Goal: Task Accomplishment & Management: Manage account settings

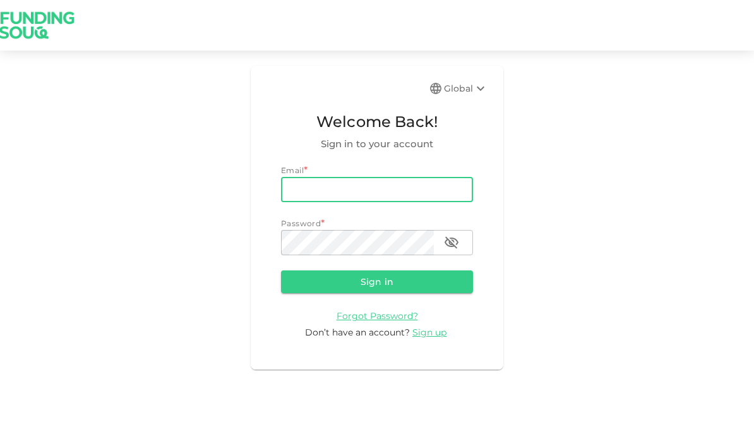
click at [396, 201] on input "email" at bounding box center [377, 189] width 192 height 25
type input "[EMAIL_ADDRESS][DOMAIN_NAME]"
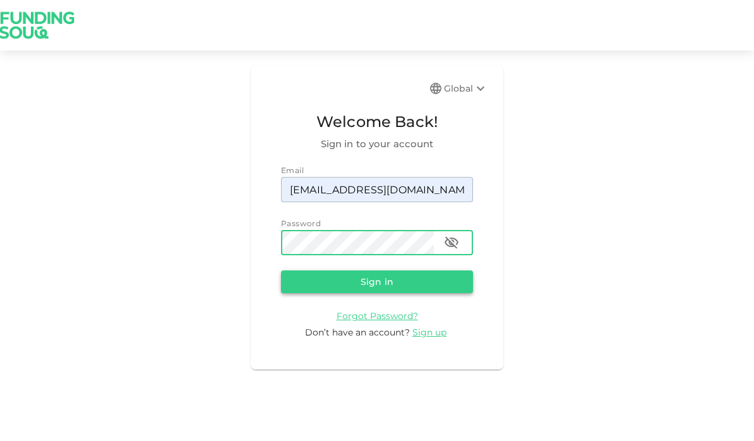
click at [388, 278] on button "Sign in" at bounding box center [377, 281] width 192 height 23
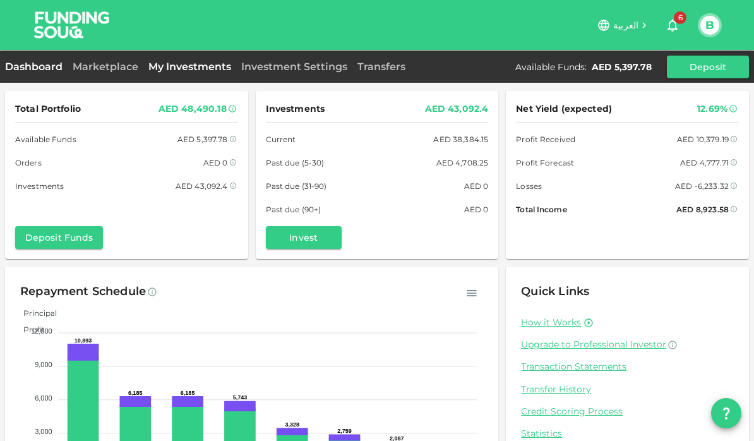
click at [177, 69] on link "My Investments" at bounding box center [189, 67] width 93 height 12
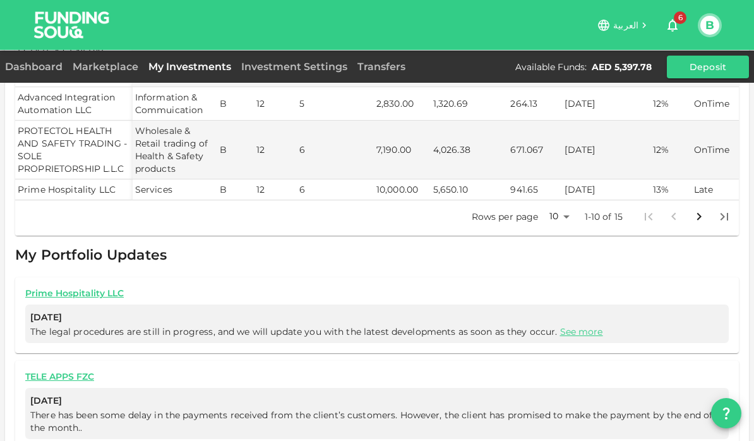
scroll to position [421, 0]
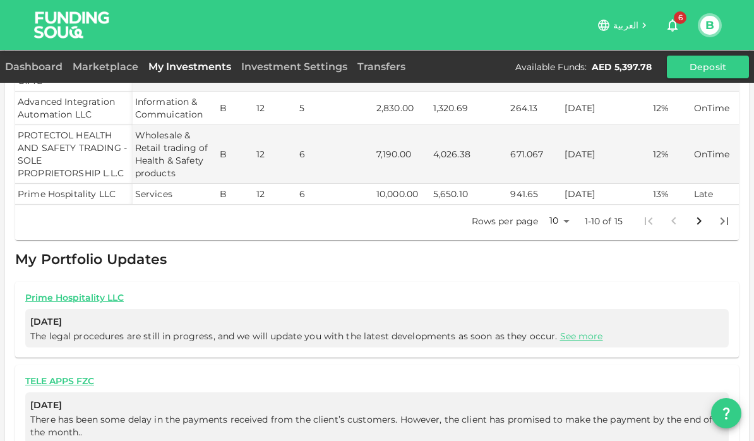
click at [553, 220] on body "العربية 6 B Dashboard Marketplace My Investments Investment Settings Transfers …" at bounding box center [377, 220] width 754 height 441
click at [556, 263] on li "25" at bounding box center [559, 261] width 38 height 23
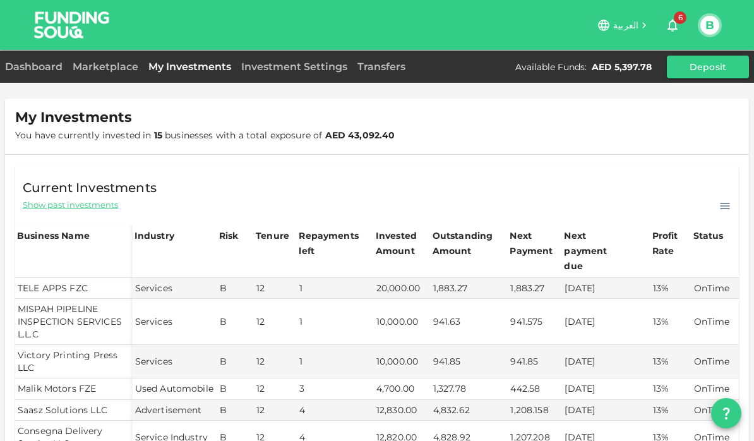
scroll to position [0, 0]
click at [57, 210] on span "Show past investments" at bounding box center [70, 205] width 95 height 12
type input "10"
